Goal: Transaction & Acquisition: Book appointment/travel/reservation

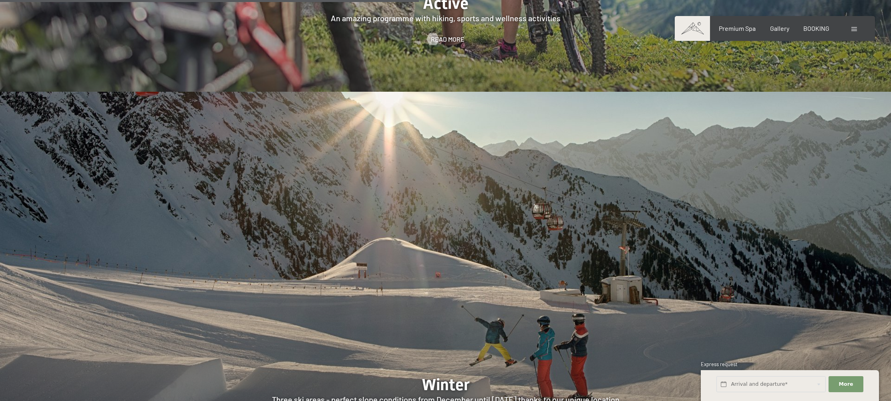
scroll to position [2312, 0]
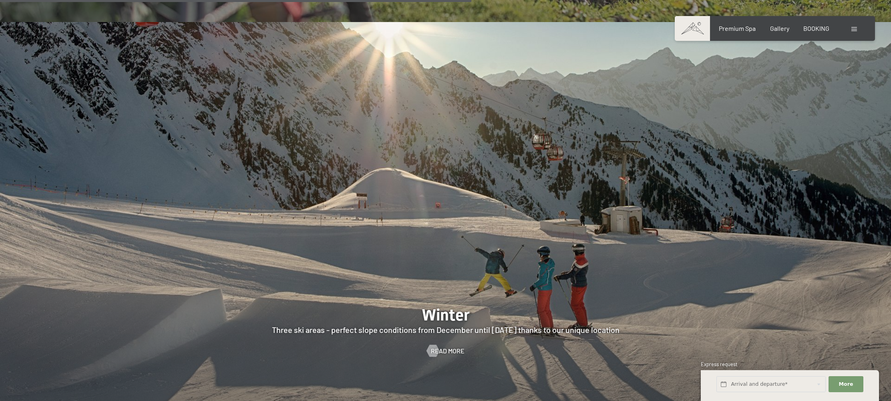
click at [470, 260] on div at bounding box center [445, 213] width 891 height 382
click at [445, 346] on span "Read more" at bounding box center [456, 350] width 34 height 9
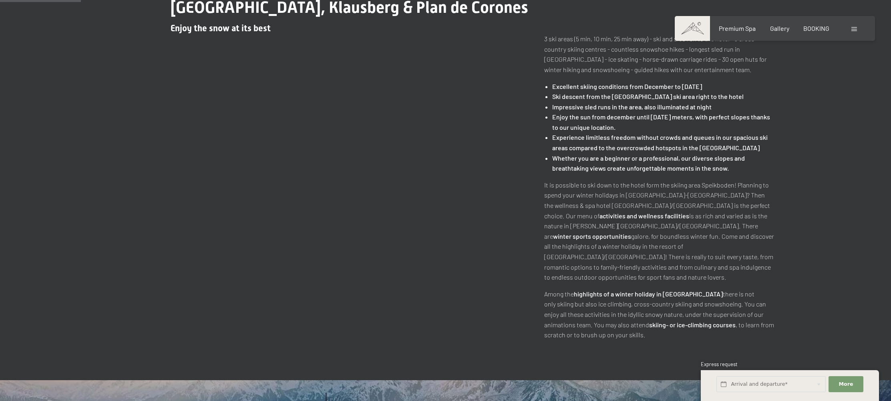
scroll to position [365, 0]
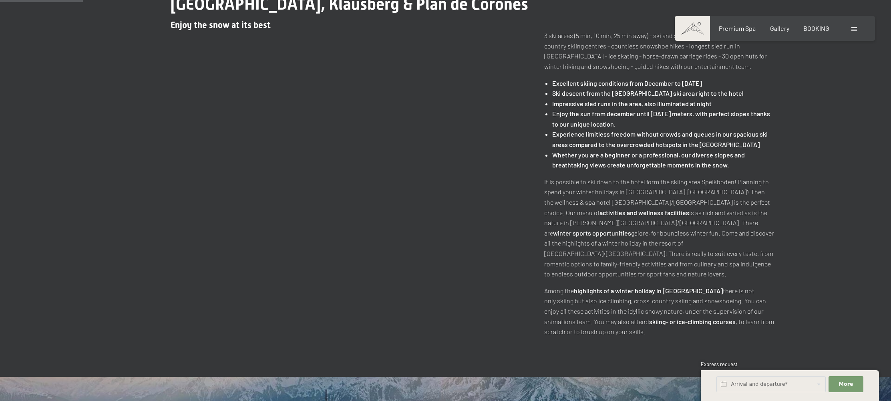
click at [599, 211] on strong "activities and wellness facilities" at bounding box center [644, 213] width 90 height 8
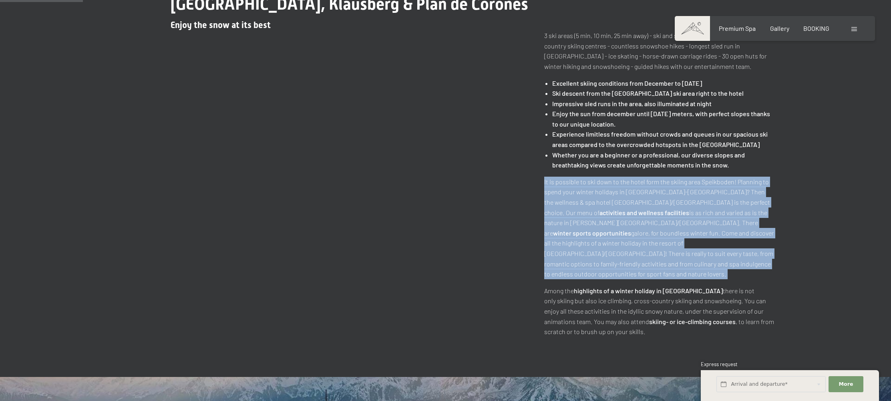
click at [599, 211] on strong "activities and wellness facilities" at bounding box center [644, 213] width 90 height 8
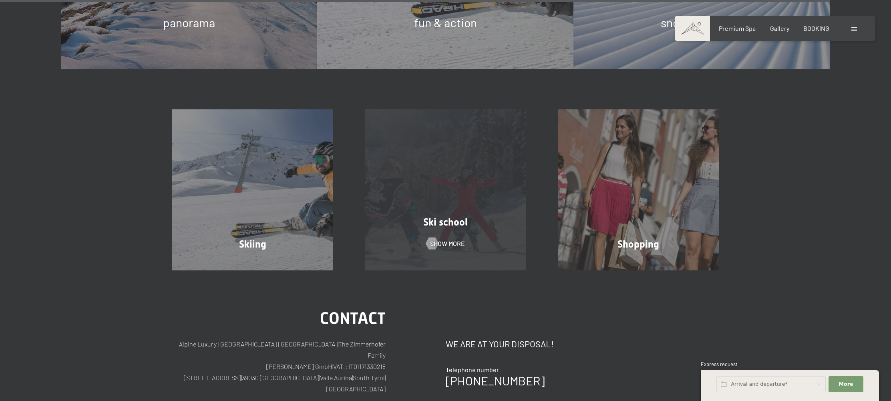
scroll to position [2848, 0]
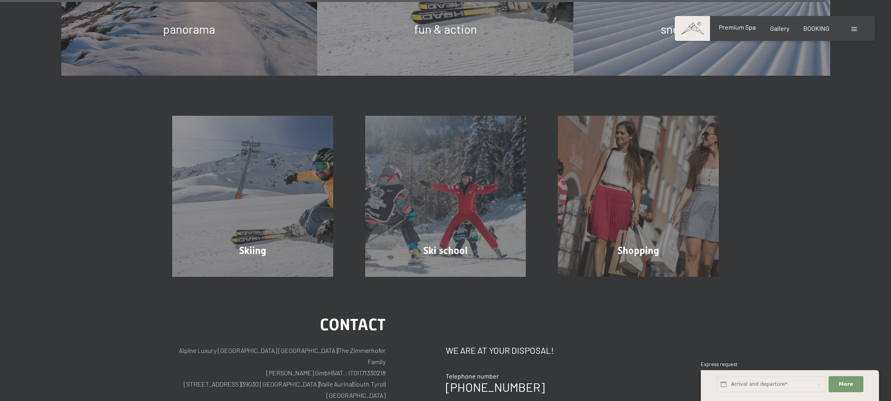
click at [731, 29] on span "Premium Spa" at bounding box center [737, 27] width 37 height 8
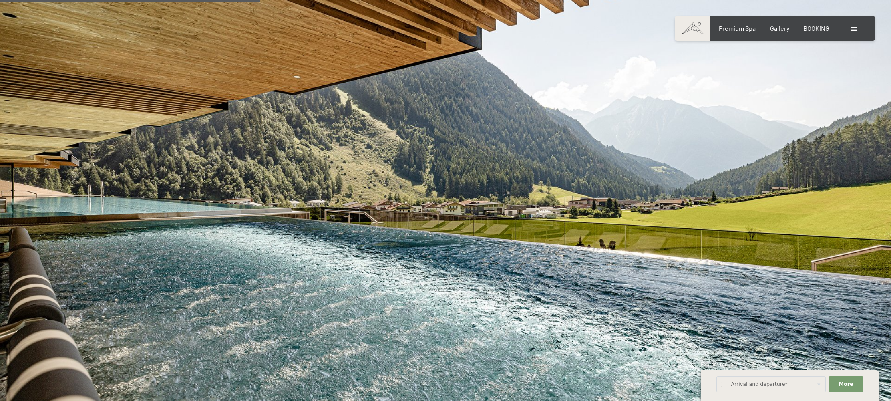
scroll to position [1780, 0]
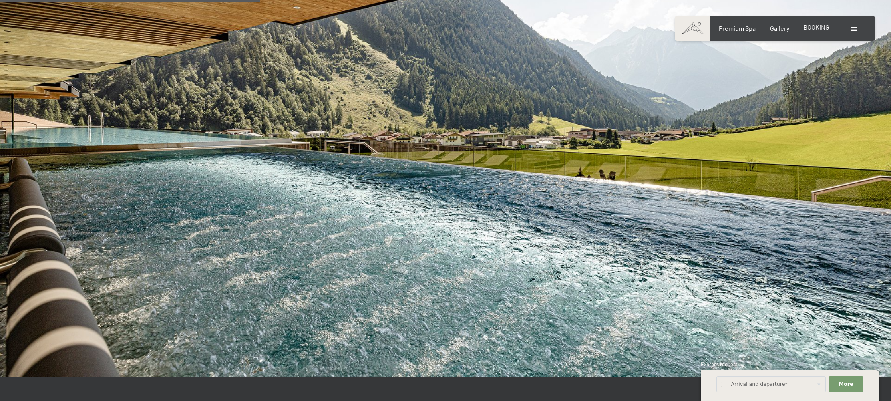
click at [820, 29] on span "BOOKING" at bounding box center [816, 27] width 26 height 8
click at [857, 30] on div at bounding box center [855, 28] width 8 height 9
